Goal: Information Seeking & Learning: Learn about a topic

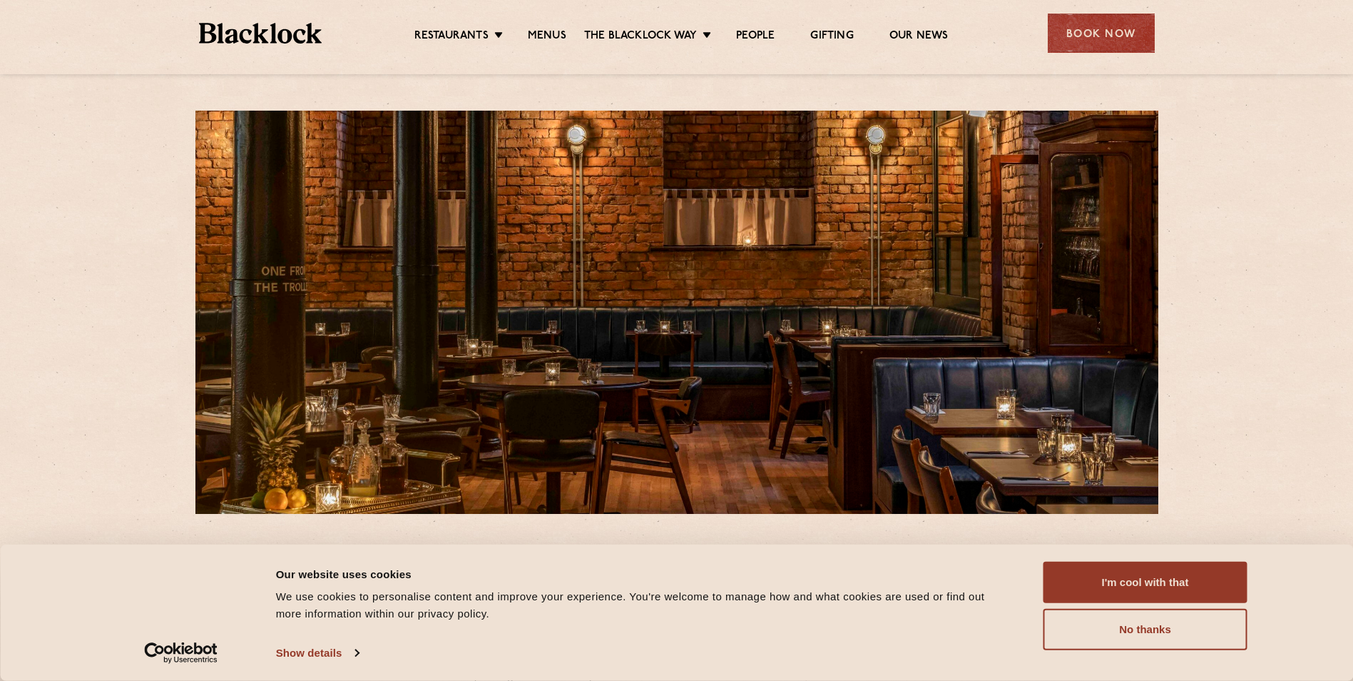
click at [1094, 604] on div "I'm cool with that Customize Allow selection No thanks" at bounding box center [1146, 606] width 204 height 88
click at [1119, 581] on button "I'm cool with that" at bounding box center [1146, 582] width 204 height 41
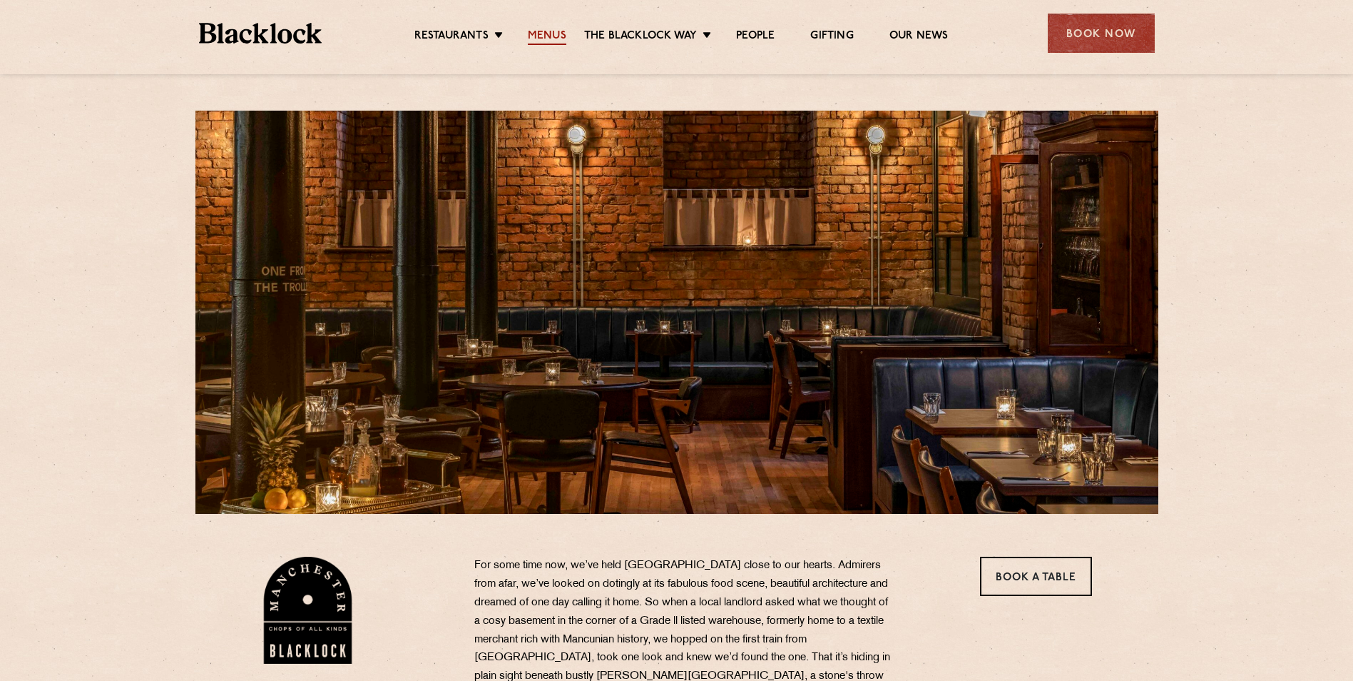
click at [541, 43] on link "Menus" at bounding box center [547, 37] width 39 height 16
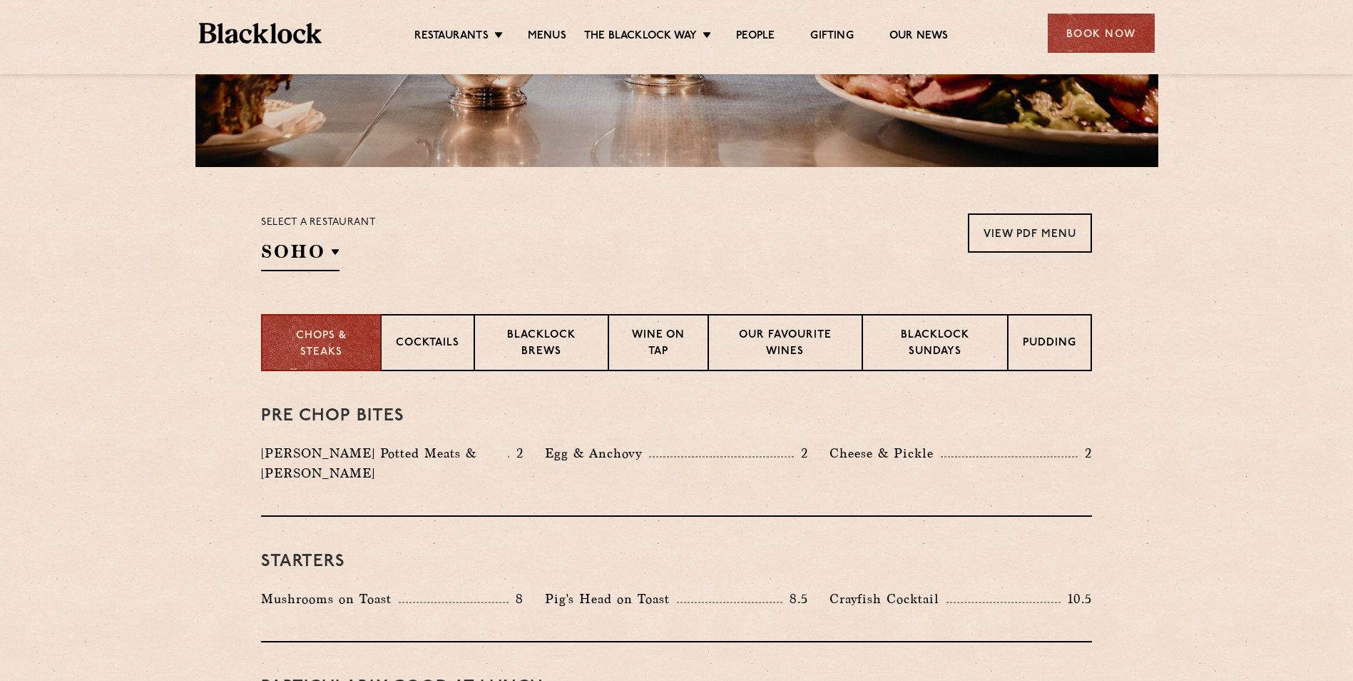
scroll to position [357, 0]
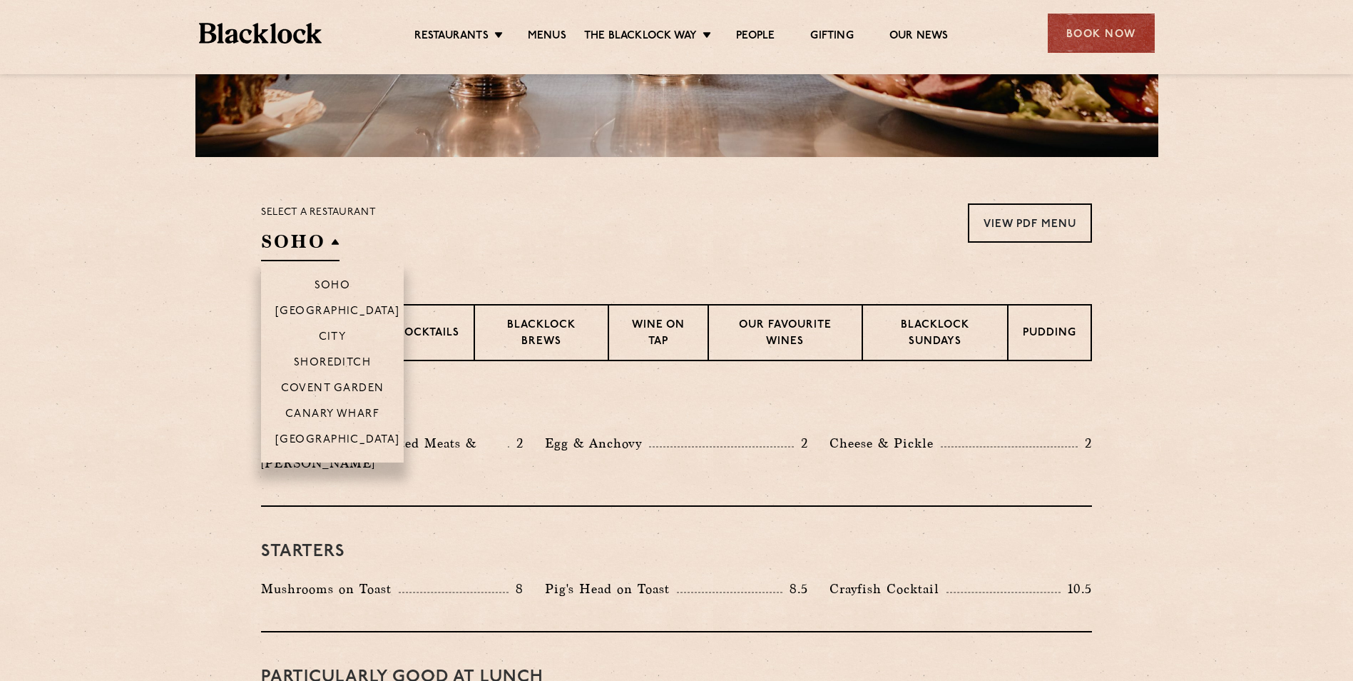
click at [280, 230] on h2 "SOHO" at bounding box center [300, 245] width 78 height 32
click at [321, 443] on p "[GEOGRAPHIC_DATA]" at bounding box center [337, 441] width 125 height 14
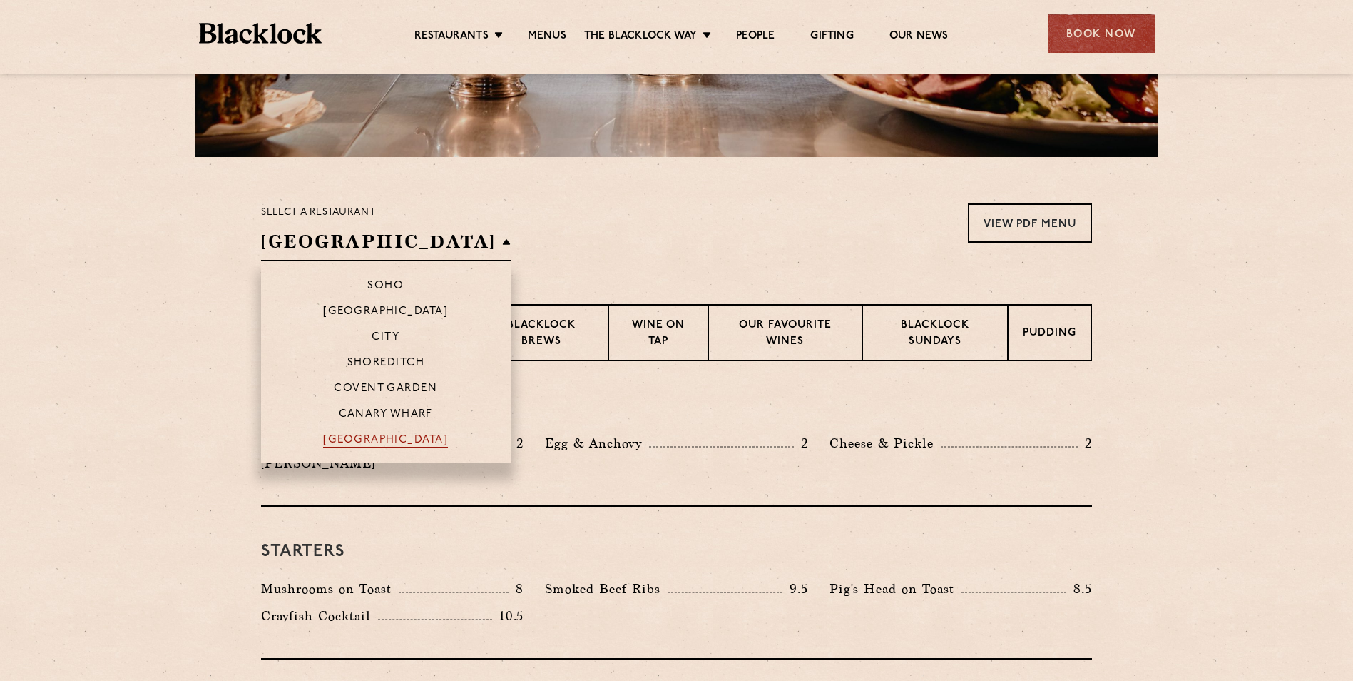
click at [323, 435] on p "[GEOGRAPHIC_DATA]" at bounding box center [385, 441] width 125 height 14
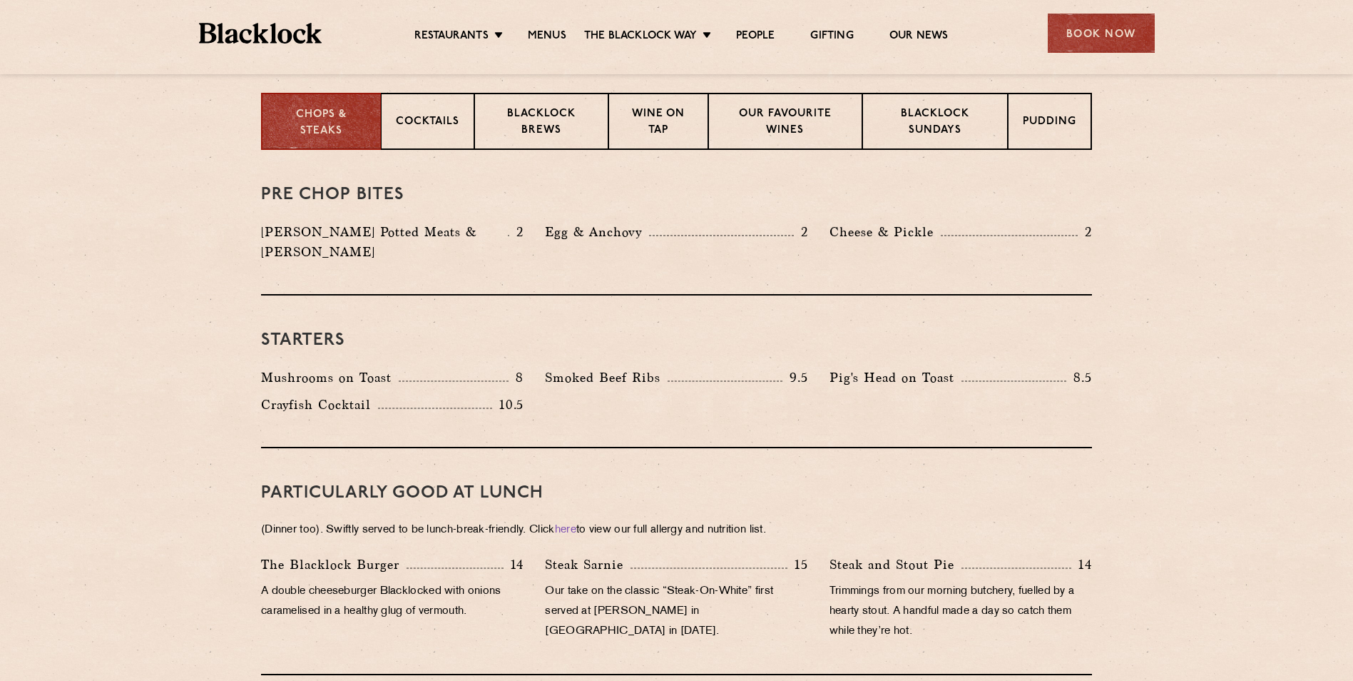
scroll to position [497, 0]
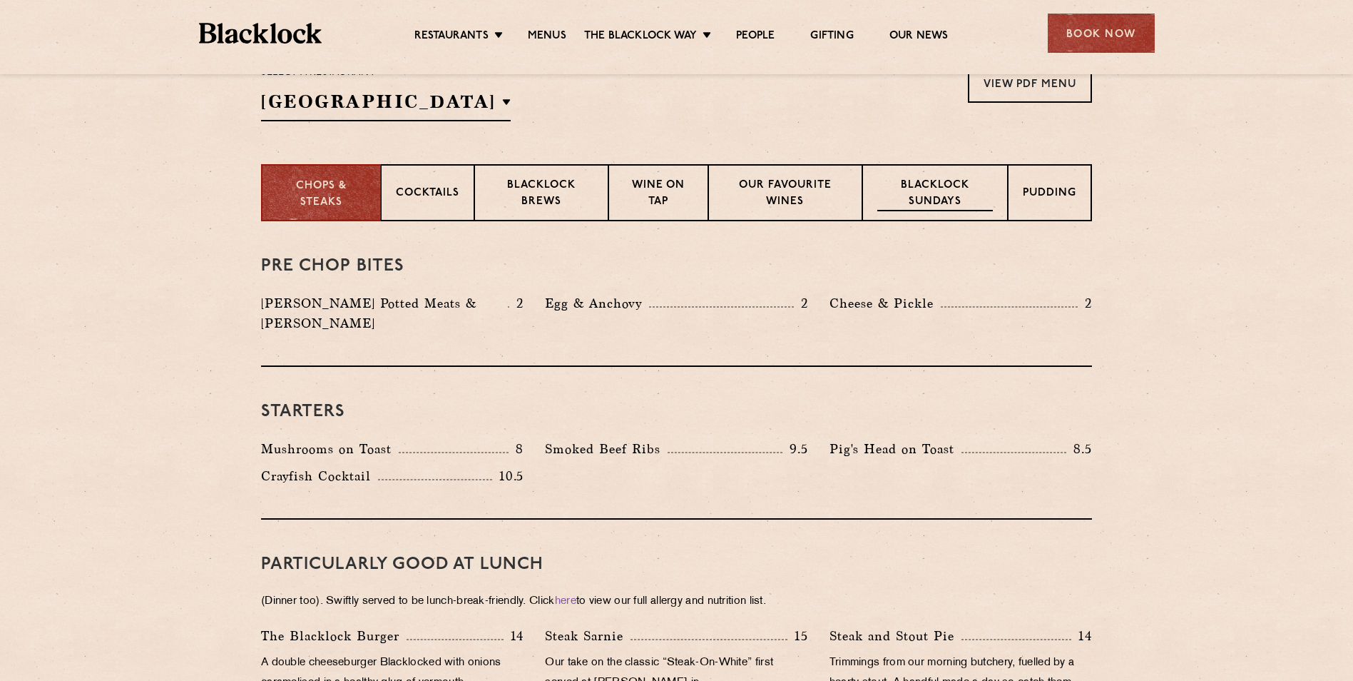
click at [930, 193] on p "Blacklock Sundays" at bounding box center [936, 195] width 116 height 34
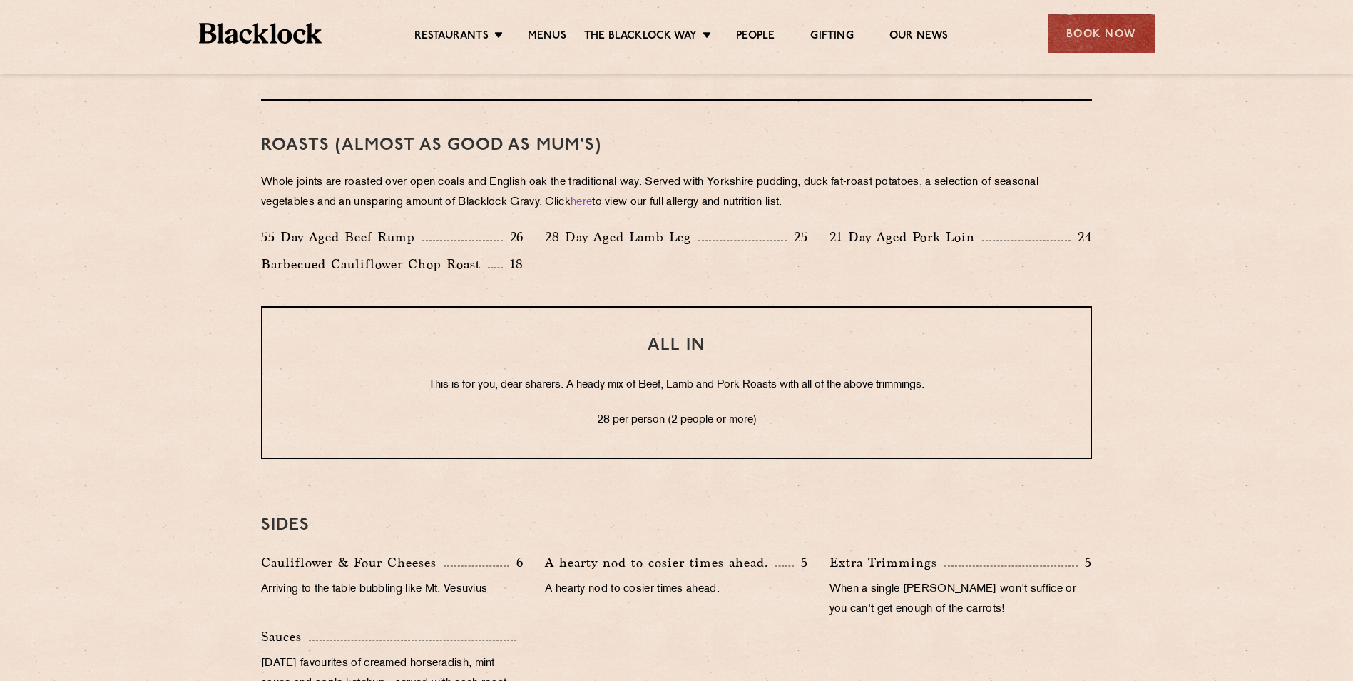
scroll to position [996, 0]
